Goal: Transaction & Acquisition: Obtain resource

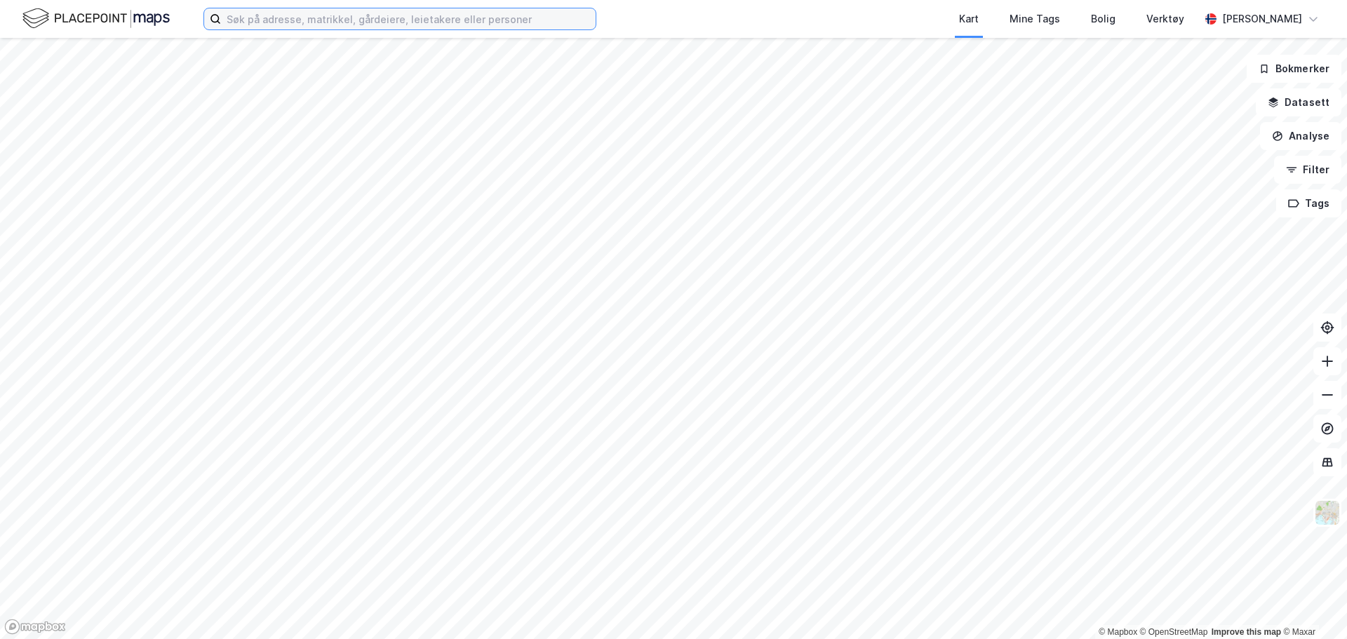
click at [418, 29] on input at bounding box center [408, 18] width 375 height 21
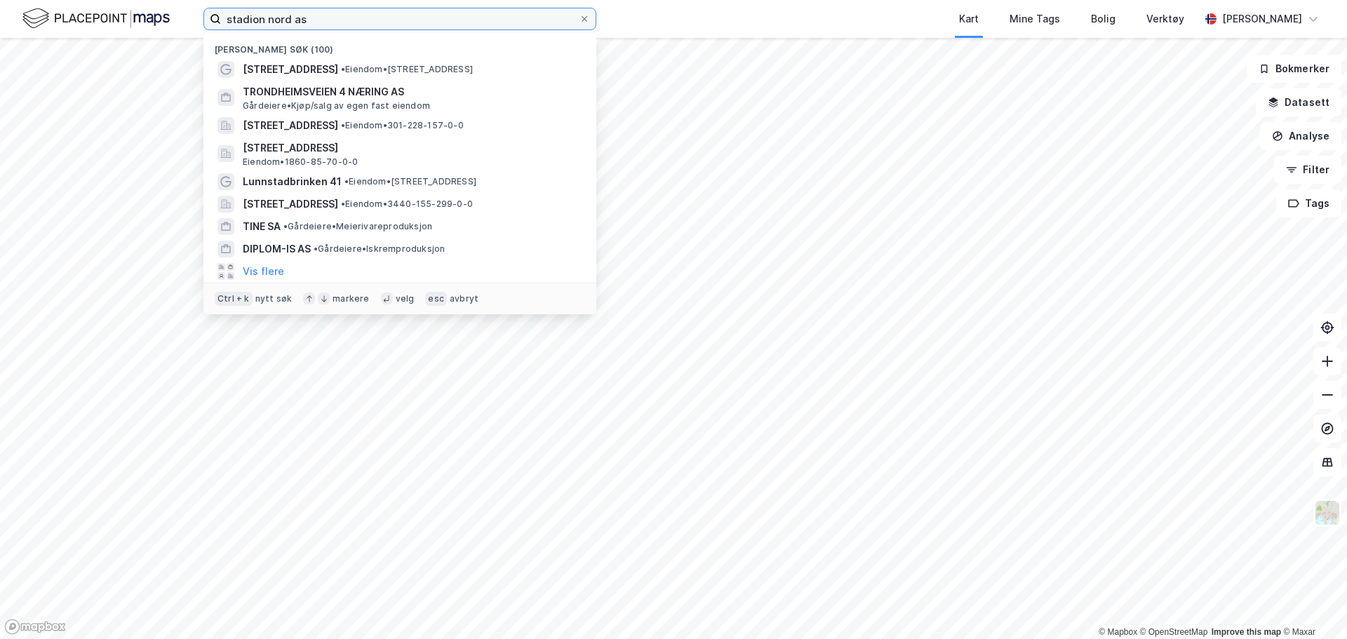
type input "stadion nord as"
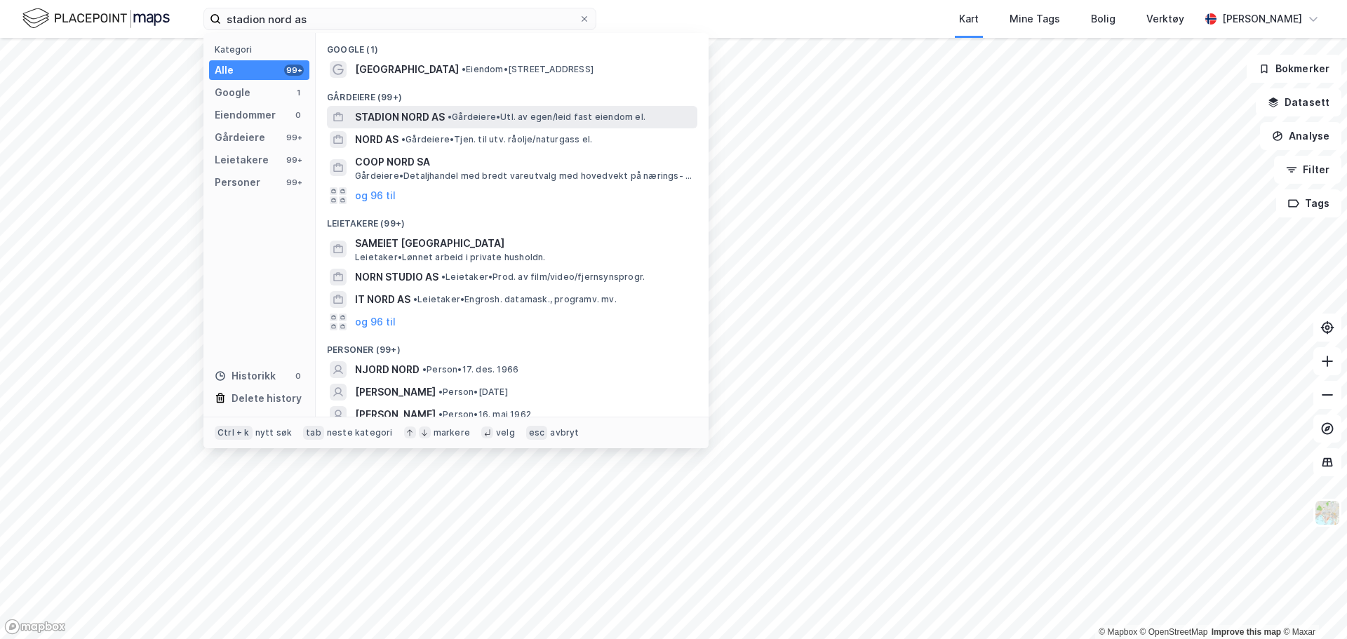
click at [422, 124] on span "STADION NORD AS" at bounding box center [400, 117] width 90 height 17
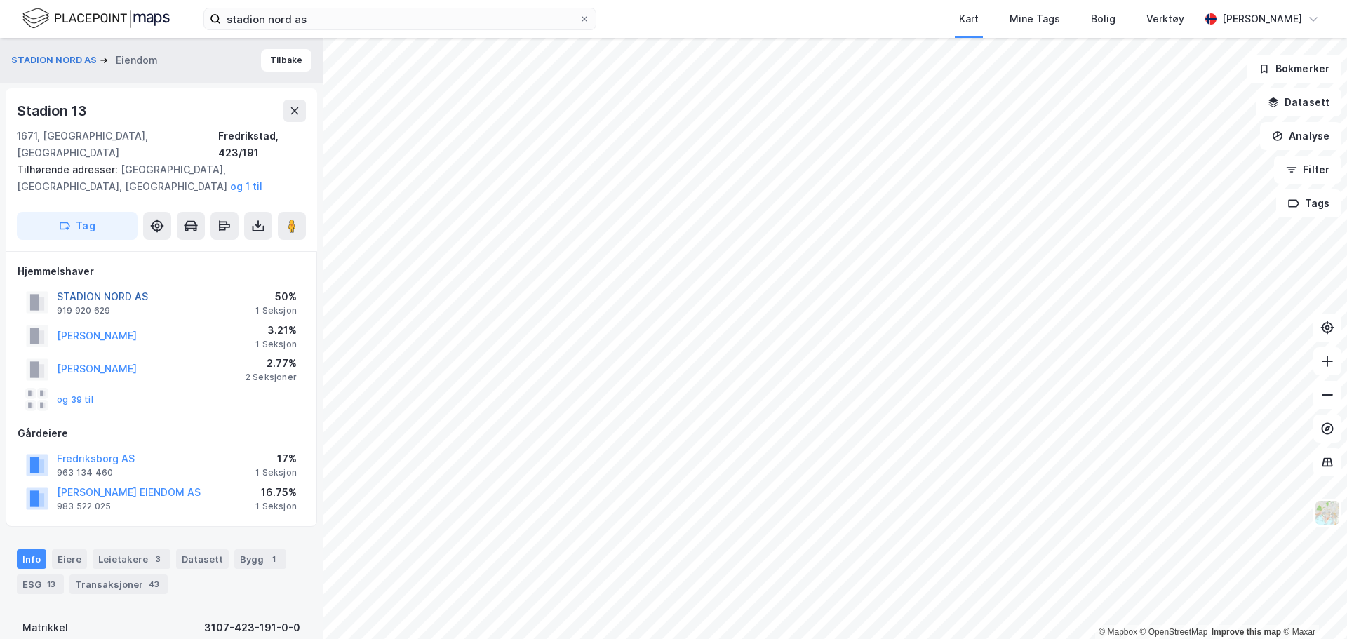
click at [0, 0] on button "STADION NORD AS" at bounding box center [0, 0] width 0 height 0
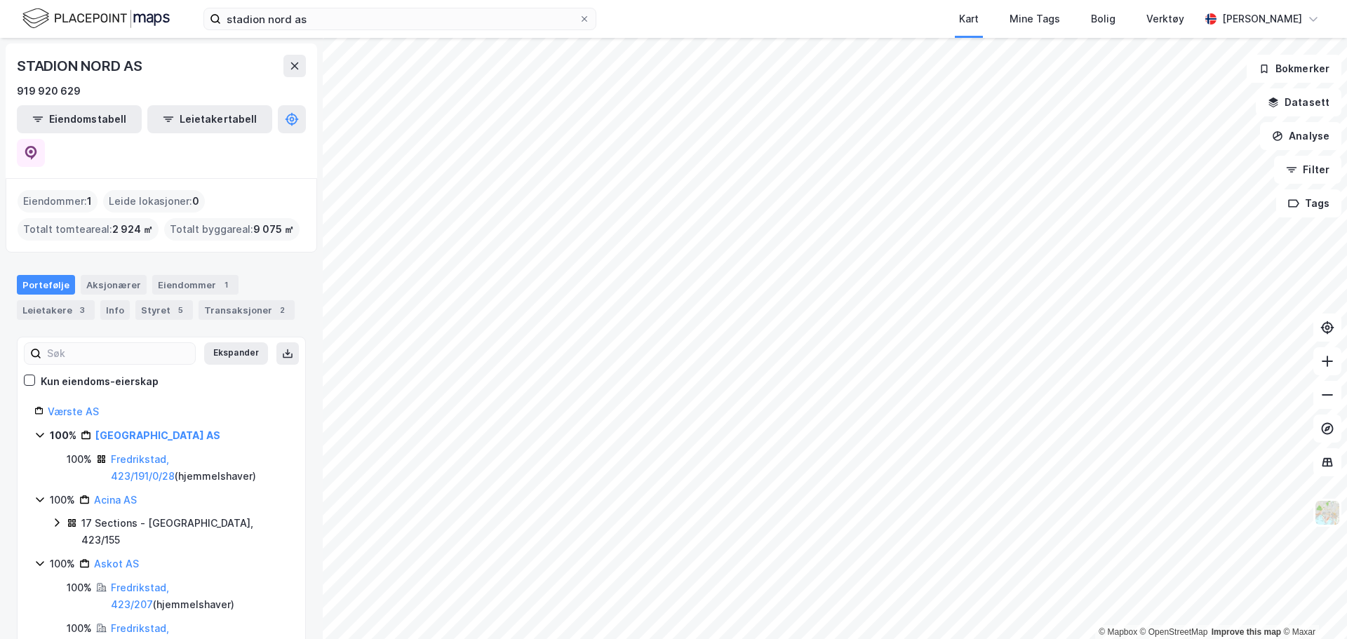
click at [68, 190] on div "Eiendommer : 1" at bounding box center [58, 201] width 80 height 22
click at [149, 453] on link "Fredrikstad, 423/191/0/28" at bounding box center [143, 467] width 64 height 29
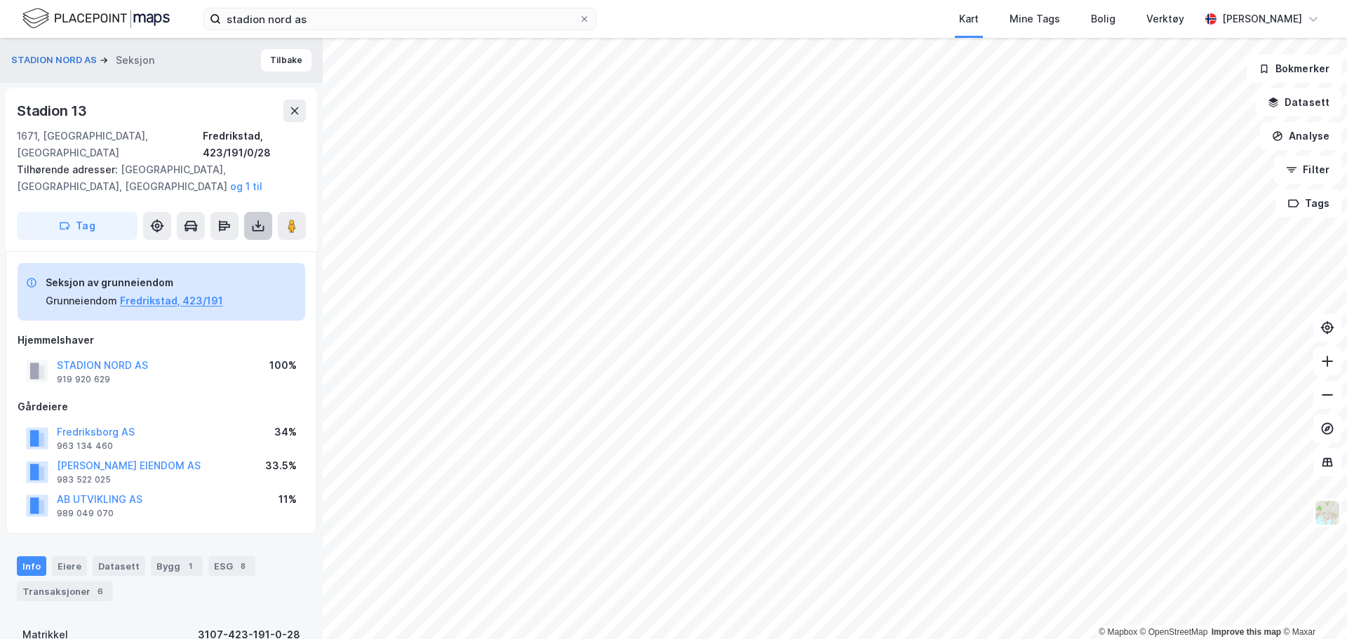
click at [249, 212] on button at bounding box center [258, 226] width 28 height 28
click at [229, 248] on div "Last ned grunnbok" at bounding box center [188, 253] width 81 height 11
